Goal: Task Accomplishment & Management: Manage account settings

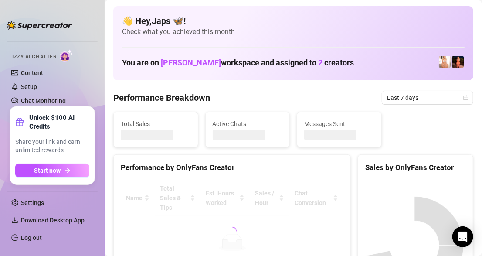
click at [30, 236] on link "Log out" at bounding box center [31, 237] width 21 height 7
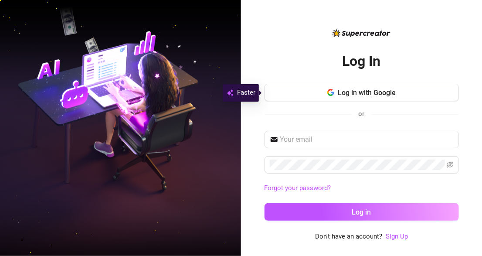
click at [361, 96] on span "Log in with Google" at bounding box center [367, 92] width 58 height 8
